Goal: Transaction & Acquisition: Subscribe to service/newsletter

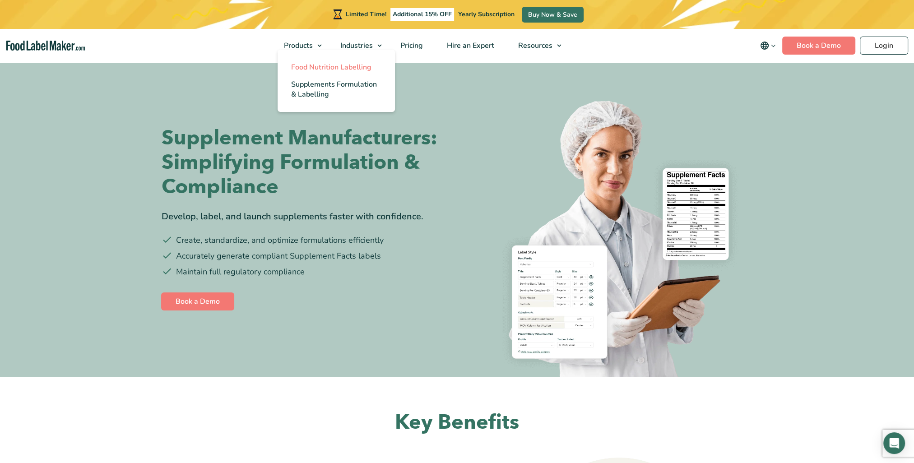
click at [320, 64] on span "Food Nutrition Labelling" at bounding box center [331, 67] width 80 height 10
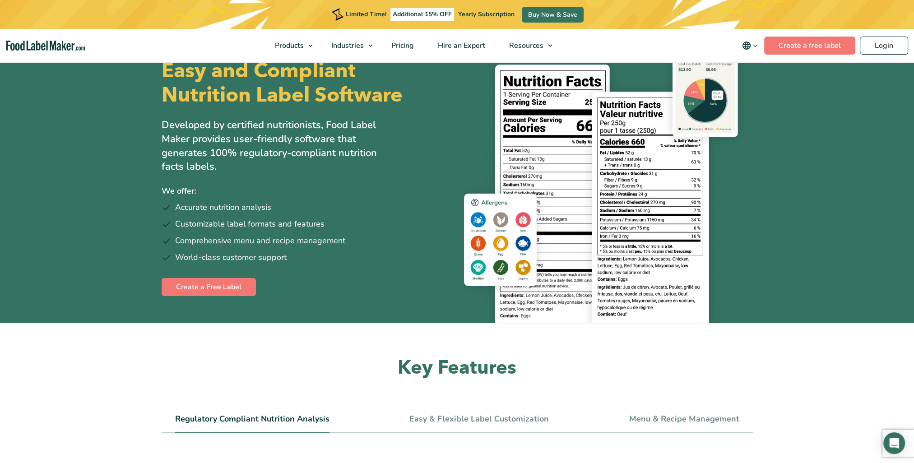
scroll to position [45, 0]
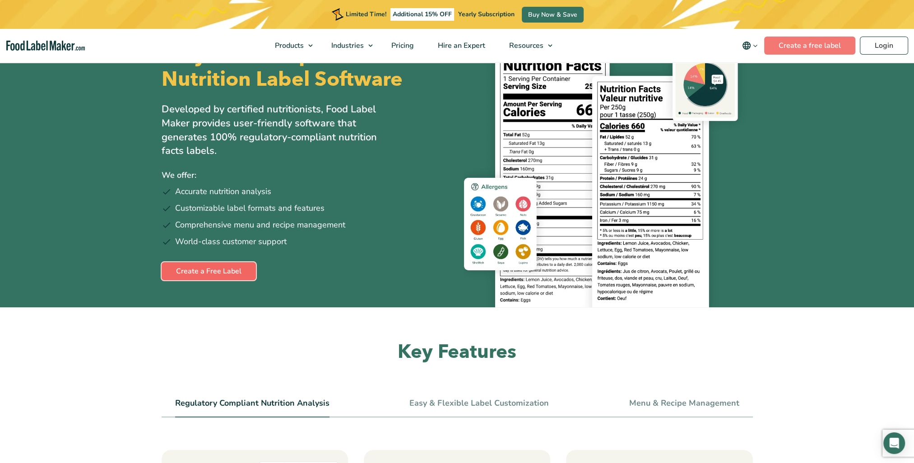
click at [243, 272] on link "Create a Free Label" at bounding box center [209, 271] width 94 height 18
